Goal: Task Accomplishment & Management: Complete application form

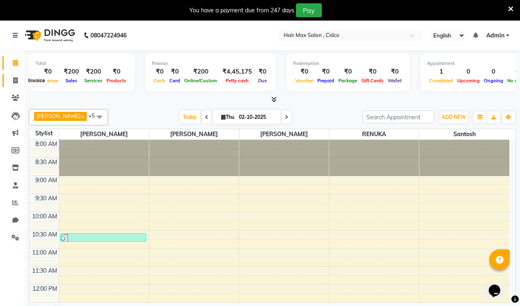
click at [18, 79] on span at bounding box center [15, 80] width 14 height 9
select select "7580"
select select "service"
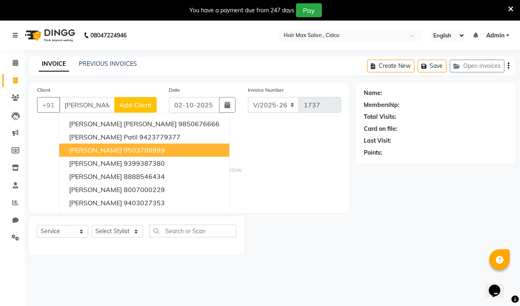
click at [113, 153] on button "[PERSON_NAME] 9503788999" at bounding box center [144, 149] width 170 height 13
type input "9503788999"
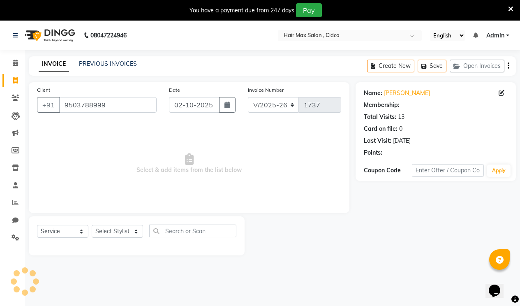
select select "1: Object"
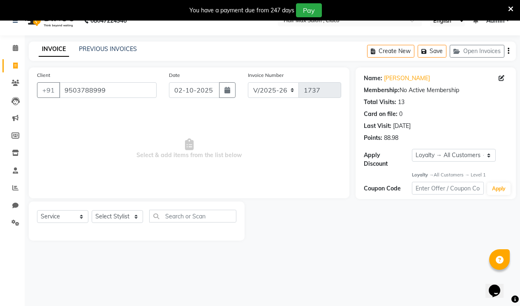
scroll to position [21, 0]
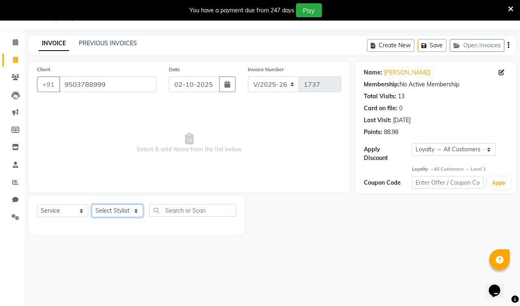
click at [118, 210] on select "Select Stylist [PERSON_NAME] [PERSON_NAME] RENUKA [PERSON_NAME] [PERSON_NAME]" at bounding box center [117, 210] width 51 height 13
select select "69941"
click at [92, 204] on select "Select Stylist [PERSON_NAME] [PERSON_NAME] RENUKA [PERSON_NAME] [PERSON_NAME]" at bounding box center [117, 210] width 51 height 13
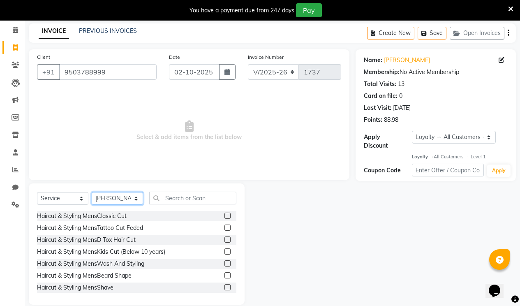
scroll to position [44, 0]
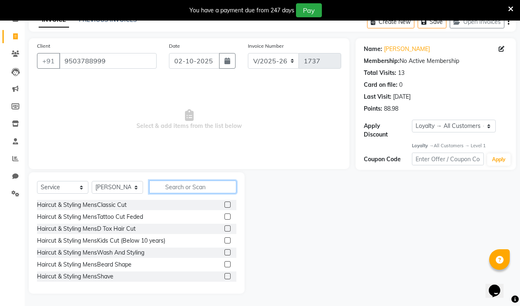
click at [186, 187] on input "text" at bounding box center [192, 186] width 87 height 13
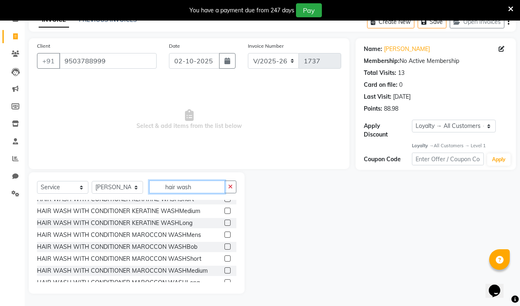
scroll to position [132, 0]
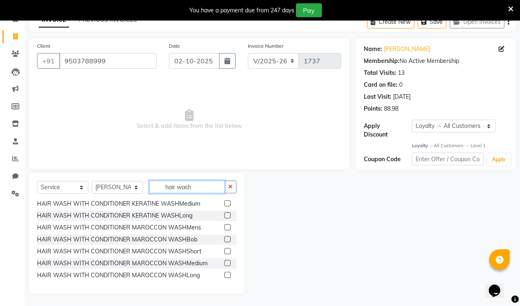
type input "hair wash"
click at [224, 262] on label at bounding box center [227, 263] width 6 height 6
click at [224, 262] on input "checkbox" at bounding box center [226, 262] width 5 height 5
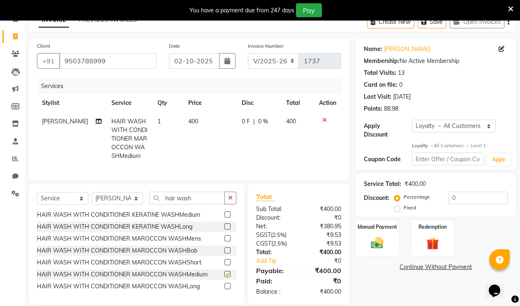
checkbox input "false"
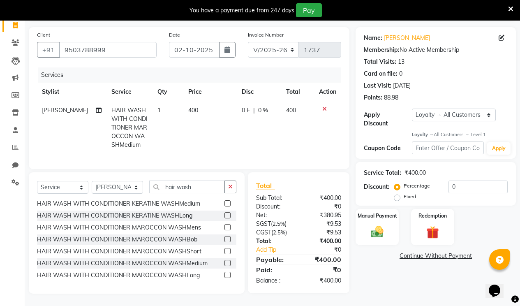
click at [224, 276] on label at bounding box center [227, 275] width 6 height 6
click at [224, 276] on input "checkbox" at bounding box center [226, 274] width 5 height 5
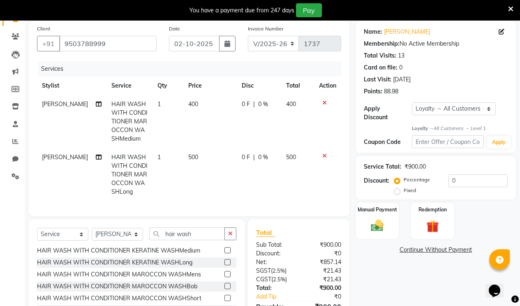
click at [325, 101] on icon at bounding box center [324, 103] width 5 height 6
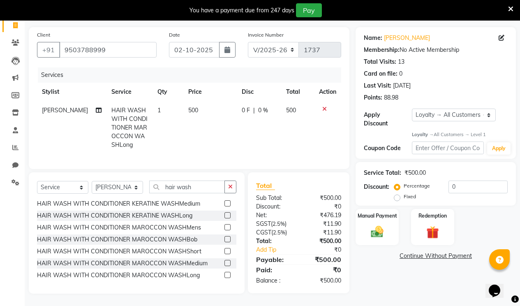
click at [224, 274] on label at bounding box center [227, 275] width 6 height 6
click at [224, 274] on input "checkbox" at bounding box center [226, 274] width 5 height 5
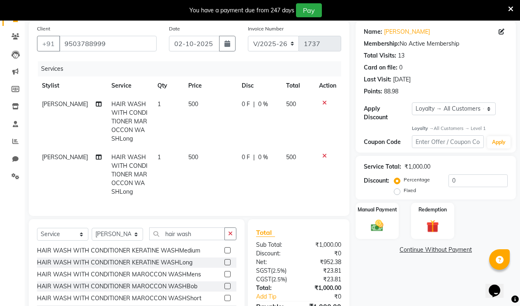
checkbox input "false"
click at [322, 152] on td at bounding box center [327, 174] width 27 height 53
click at [324, 159] on td at bounding box center [327, 174] width 27 height 53
click at [324, 157] on icon at bounding box center [324, 156] width 5 height 6
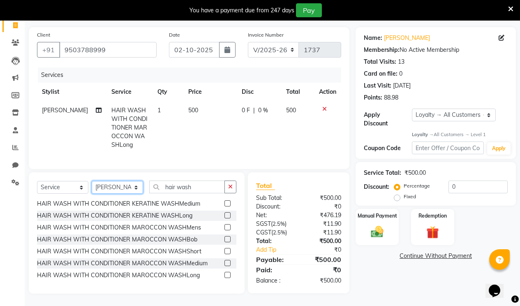
click at [137, 187] on select "Select Stylist [PERSON_NAME] [PERSON_NAME] RENUKA [PERSON_NAME] [PERSON_NAME]" at bounding box center [117, 187] width 51 height 13
select select "69945"
click at [92, 181] on select "Select Stylist [PERSON_NAME] [PERSON_NAME] RENUKA [PERSON_NAME] [PERSON_NAME]" at bounding box center [117, 187] width 51 height 13
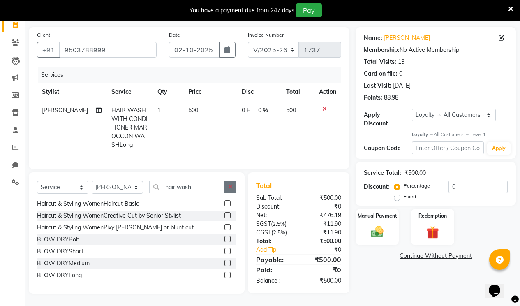
click at [232, 187] on icon "button" at bounding box center [230, 187] width 5 height 6
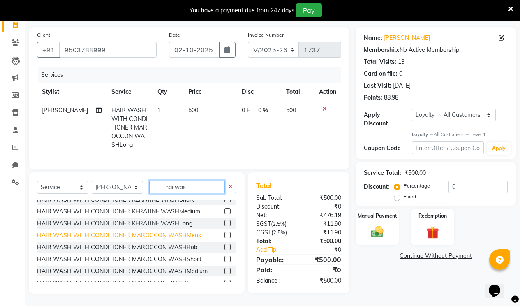
scroll to position [132, 0]
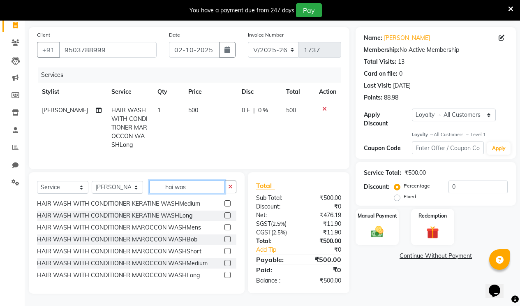
type input "hai was"
click at [224, 273] on label at bounding box center [227, 275] width 6 height 6
click at [224, 273] on input "checkbox" at bounding box center [226, 274] width 5 height 5
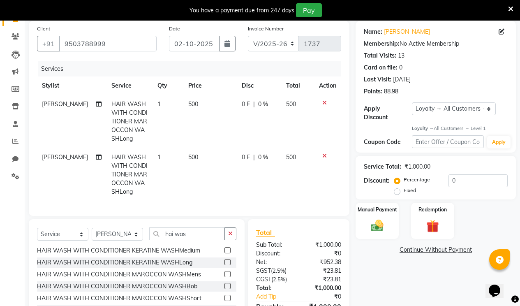
checkbox input "false"
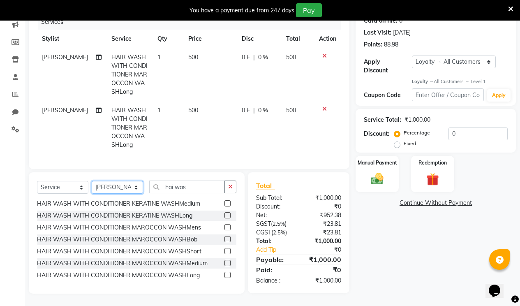
click at [131, 184] on select "Select Stylist [PERSON_NAME] [PERSON_NAME] RENUKA [PERSON_NAME] [PERSON_NAME]" at bounding box center [117, 187] width 51 height 13
select select "69941"
click at [92, 181] on select "Select Stylist [PERSON_NAME] [PERSON_NAME] RENUKA [PERSON_NAME] [PERSON_NAME]" at bounding box center [117, 187] width 51 height 13
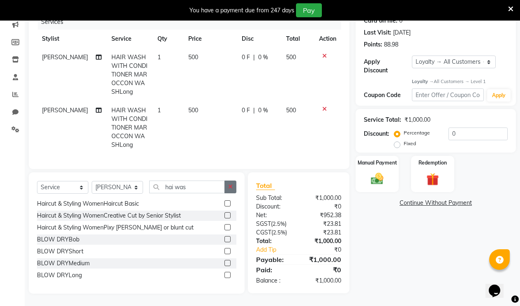
click at [230, 191] on button "button" at bounding box center [230, 186] width 12 height 13
click at [71, 184] on select "Select Service Product Membership Package Voucher Prepaid Gift Card" at bounding box center [62, 187] width 51 height 13
select select "product"
click at [37, 181] on select "Select Service Product Membership Package Voucher Prepaid Gift Card" at bounding box center [62, 187] width 51 height 13
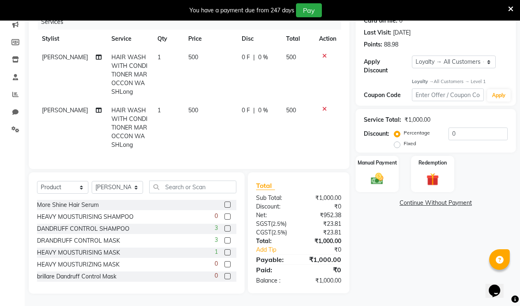
click at [224, 228] on label at bounding box center [227, 228] width 6 height 6
click at [224, 228] on input "checkbox" at bounding box center [226, 228] width 5 height 5
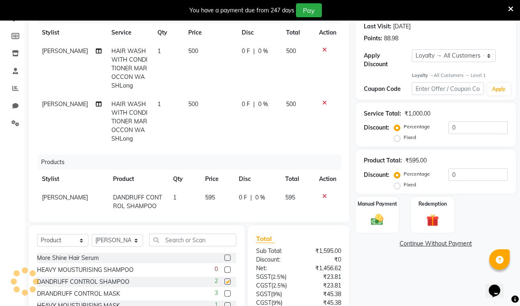
checkbox input "false"
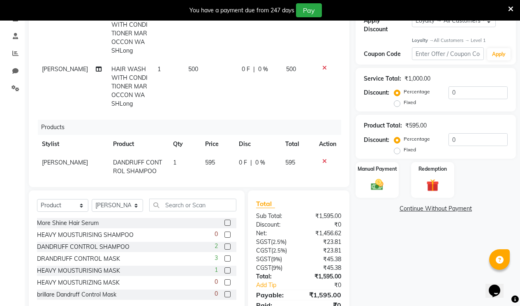
scroll to position [184, 0]
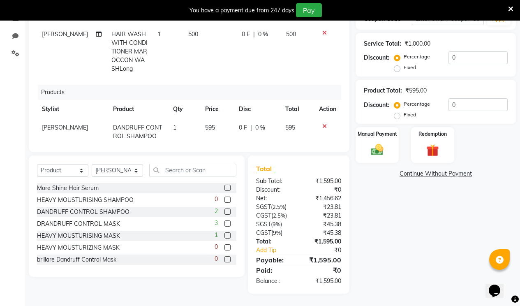
click at [224, 221] on label at bounding box center [227, 223] width 6 height 6
click at [224, 221] on input "checkbox" at bounding box center [226, 223] width 5 height 5
checkbox input "false"
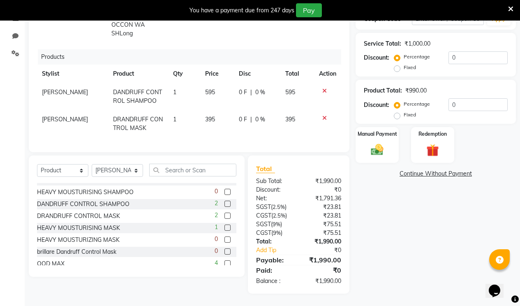
scroll to position [0, 0]
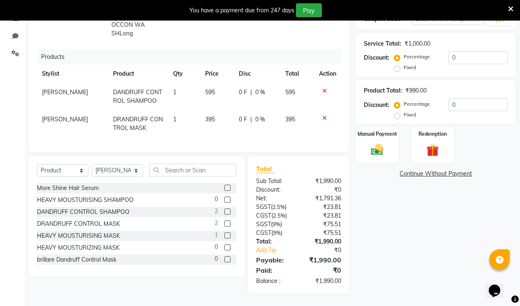
click at [224, 188] on label at bounding box center [227, 187] width 6 height 6
click at [224, 188] on input "checkbox" at bounding box center [226, 187] width 5 height 5
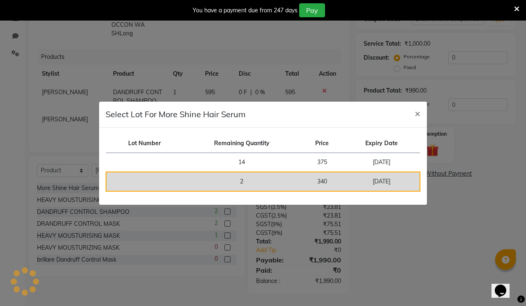
checkbox input "false"
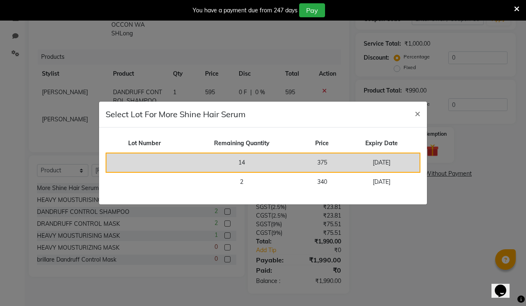
click at [297, 166] on td "14" at bounding box center [241, 162] width 118 height 19
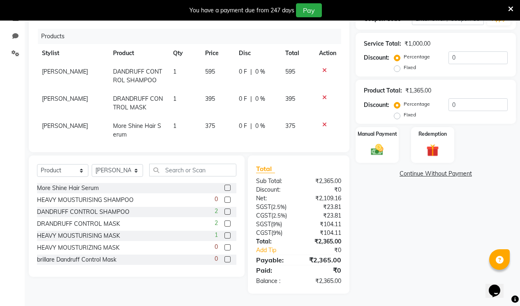
scroll to position [69, 0]
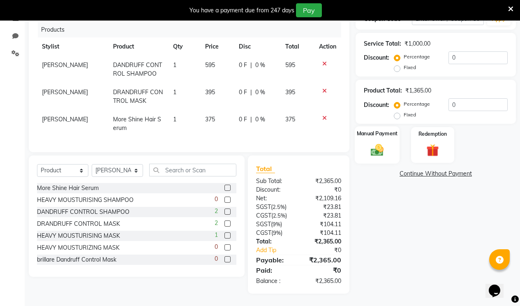
click at [387, 151] on div "Manual Payment" at bounding box center [376, 144] width 45 height 37
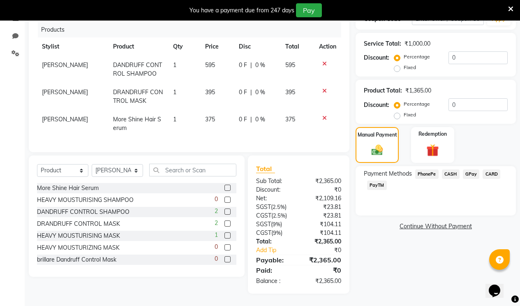
click at [449, 169] on span "CASH" at bounding box center [451, 173] width 18 height 9
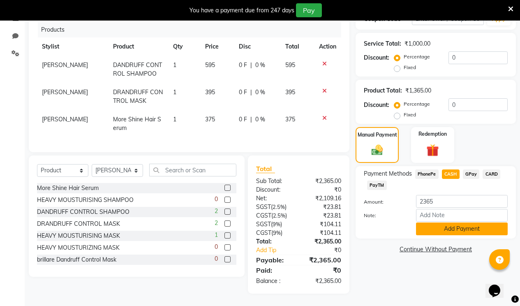
click at [447, 222] on button "Add Payment" at bounding box center [462, 228] width 92 height 13
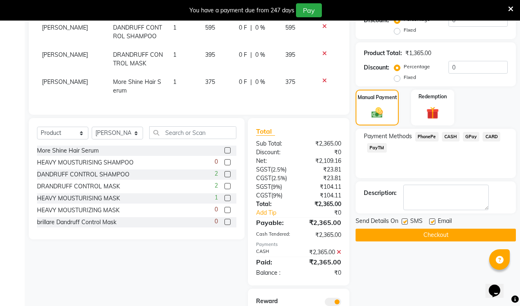
scroll to position [271, 0]
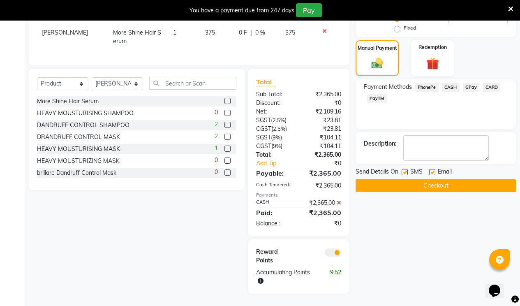
click at [431, 169] on label at bounding box center [432, 172] width 6 height 6
click at [431, 170] on input "checkbox" at bounding box center [431, 172] width 5 height 5
checkbox input "false"
drag, startPoint x: 405, startPoint y: 166, endPoint x: 404, endPoint y: 171, distance: 5.5
click at [405, 169] on label at bounding box center [404, 172] width 6 height 6
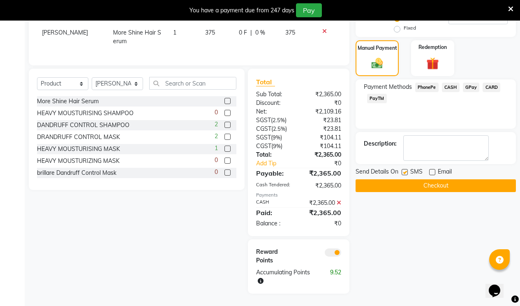
click at [405, 170] on input "checkbox" at bounding box center [403, 172] width 5 height 5
checkbox input "false"
click at [403, 179] on button "Checkout" at bounding box center [435, 185] width 160 height 13
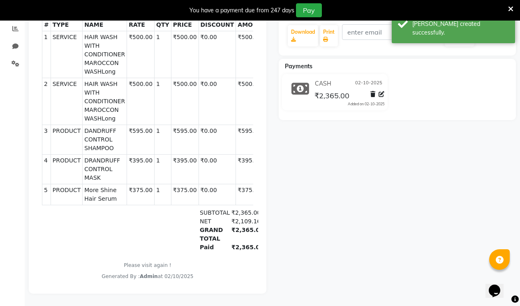
scroll to position [21, 0]
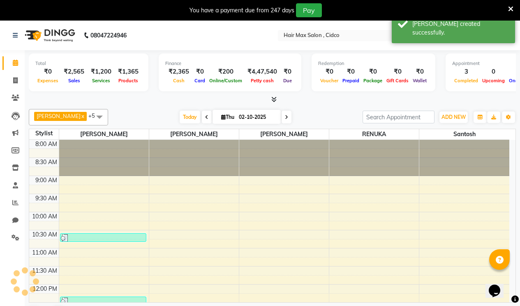
scroll to position [145, 0]
